Goal: Information Seeking & Learning: Learn about a topic

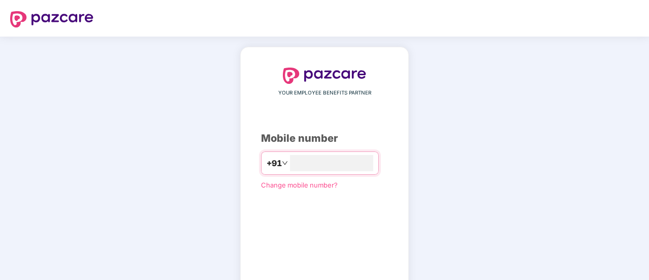
type input "**********"
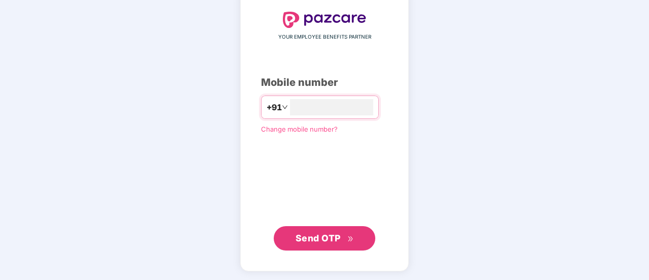
scroll to position [55, 0]
click at [324, 242] on span "Send OTP" at bounding box center [317, 237] width 45 height 11
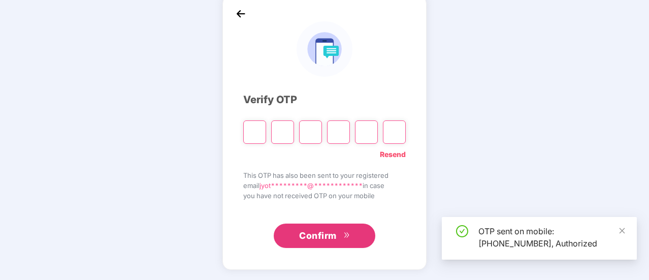
scroll to position [51, 0]
type input "*"
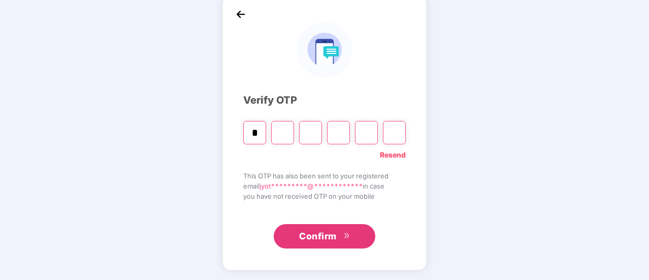
type input "*"
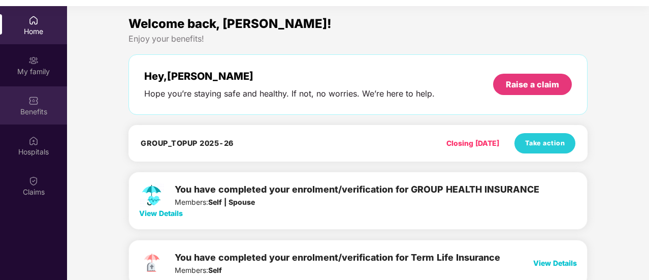
click at [38, 120] on div "Benefits" at bounding box center [33, 105] width 67 height 38
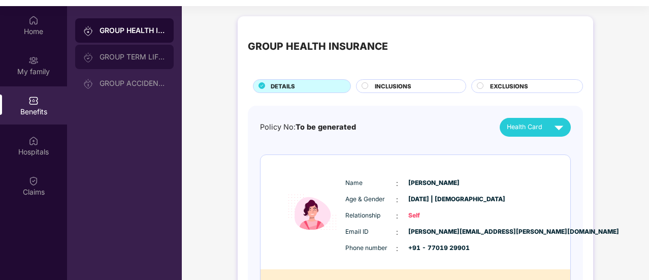
click at [113, 51] on div "GROUP TERM LIFE INSURANCE" at bounding box center [124, 57] width 98 height 24
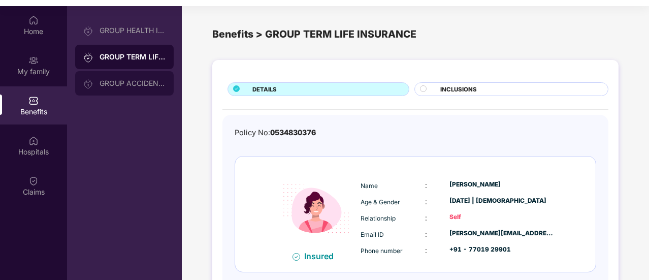
click at [116, 74] on div "GROUP ACCIDENTAL INSURANCE" at bounding box center [124, 83] width 98 height 24
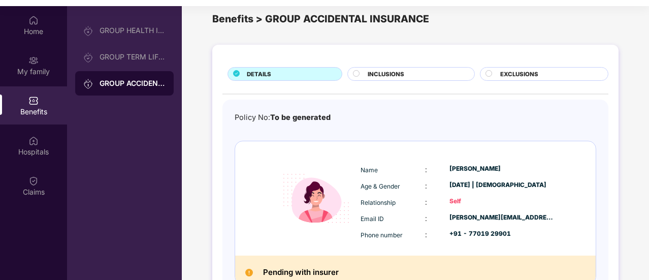
scroll to position [75, 0]
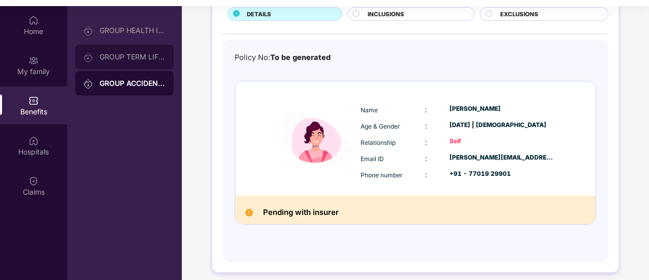
click at [128, 64] on div "GROUP TERM LIFE INSURANCE" at bounding box center [124, 57] width 98 height 24
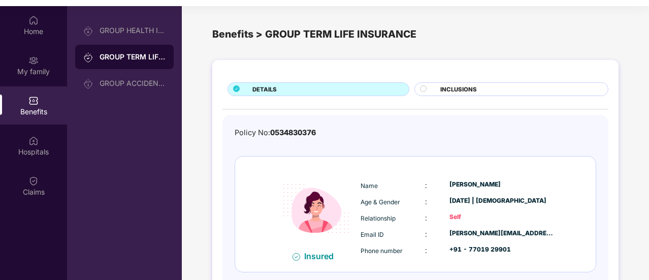
scroll to position [48, 0]
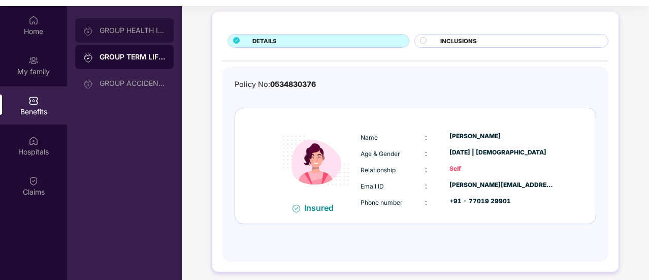
click at [120, 35] on div "GROUP HEALTH INSURANCE" at bounding box center [124, 30] width 98 height 24
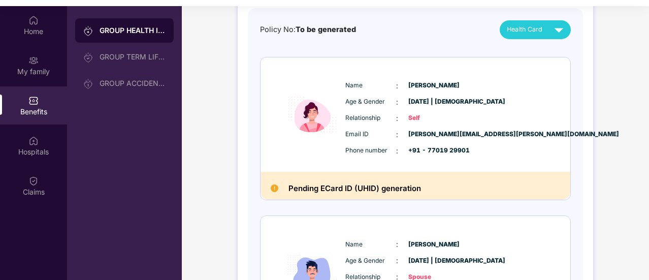
scroll to position [97, 0]
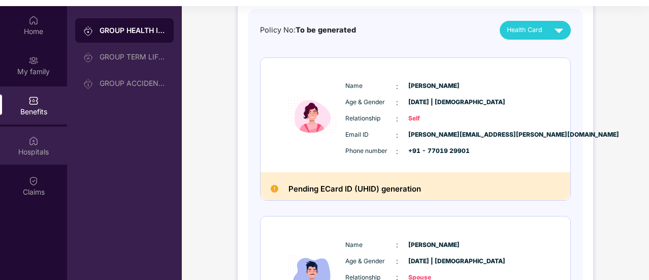
click at [45, 128] on div "Hospitals" at bounding box center [33, 145] width 67 height 38
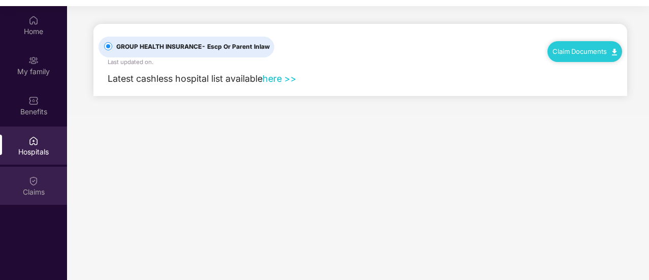
click at [32, 183] on img at bounding box center [33, 181] width 10 height 10
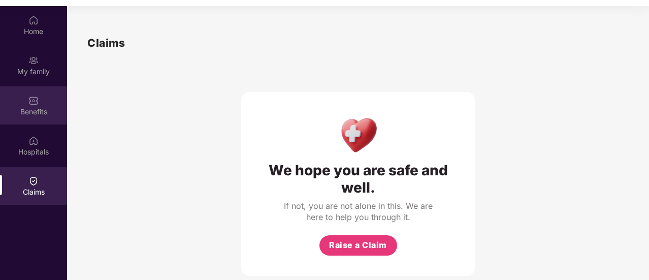
click at [30, 102] on img at bounding box center [33, 100] width 10 height 10
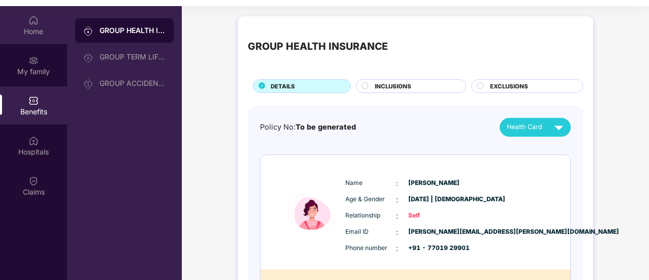
click at [35, 31] on div "Home" at bounding box center [33, 31] width 67 height 10
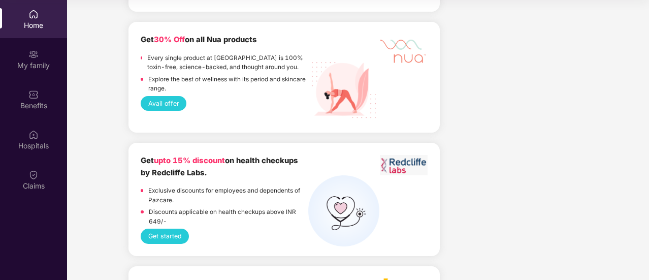
scroll to position [1492, 0]
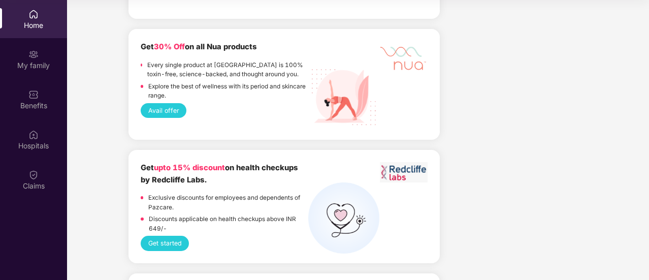
click at [166, 191] on div "Get upto 15% discount on health checkups by Redcliffe Labs. Exclusive discounts…" at bounding box center [224, 199] width 167 height 74
click at [165, 243] on button "Get started" at bounding box center [165, 242] width 48 height 15
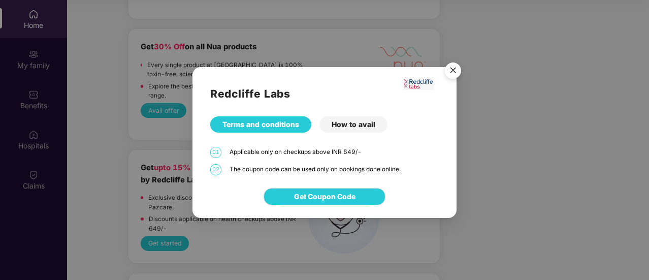
click at [448, 69] on img "Close" at bounding box center [453, 72] width 28 height 28
